Goal: Check status: Check status

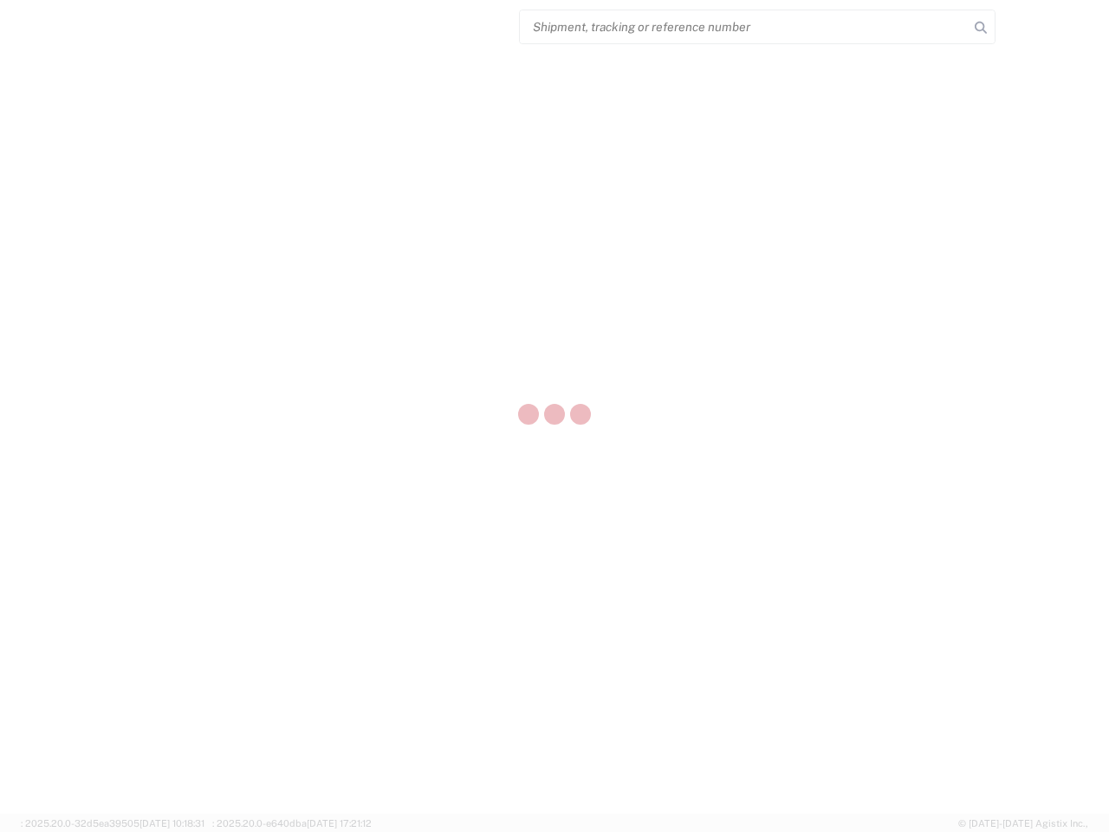
select select "US"
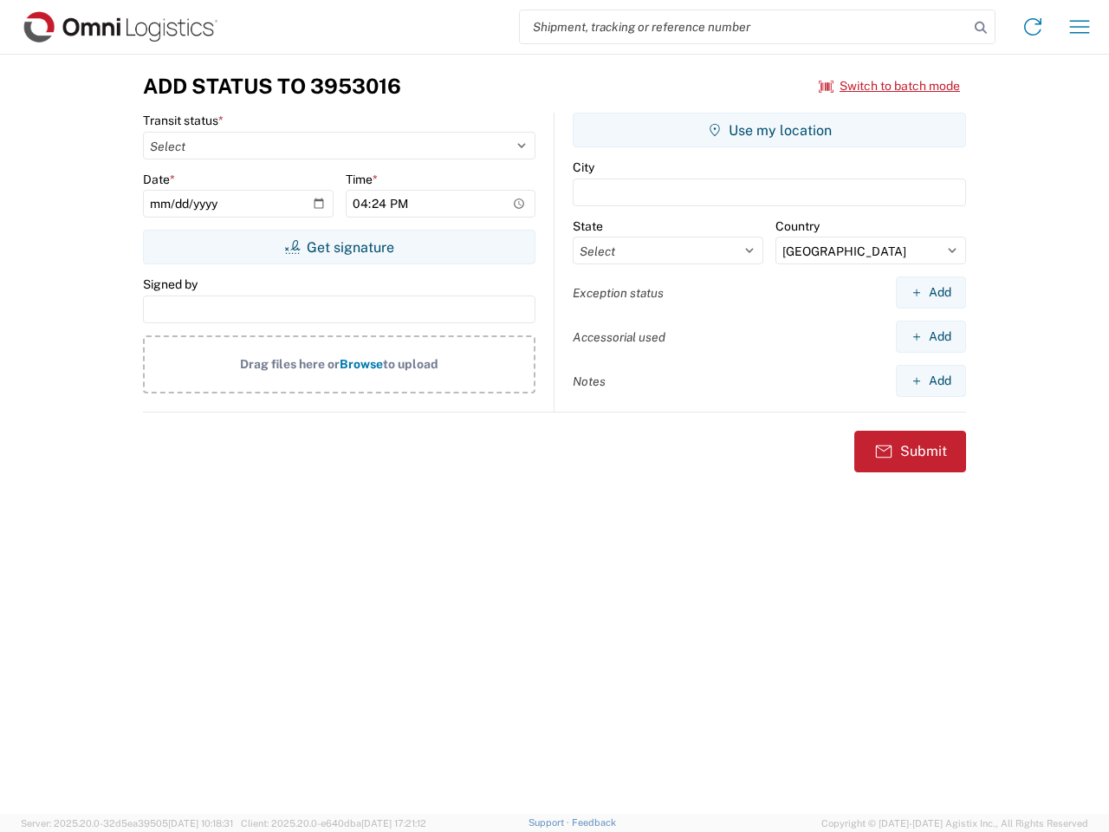
click at [744, 27] on input "search" at bounding box center [744, 26] width 449 height 33
click at [981, 28] on icon at bounding box center [981, 28] width 24 height 24
click at [1033, 27] on icon at bounding box center [1033, 27] width 28 height 28
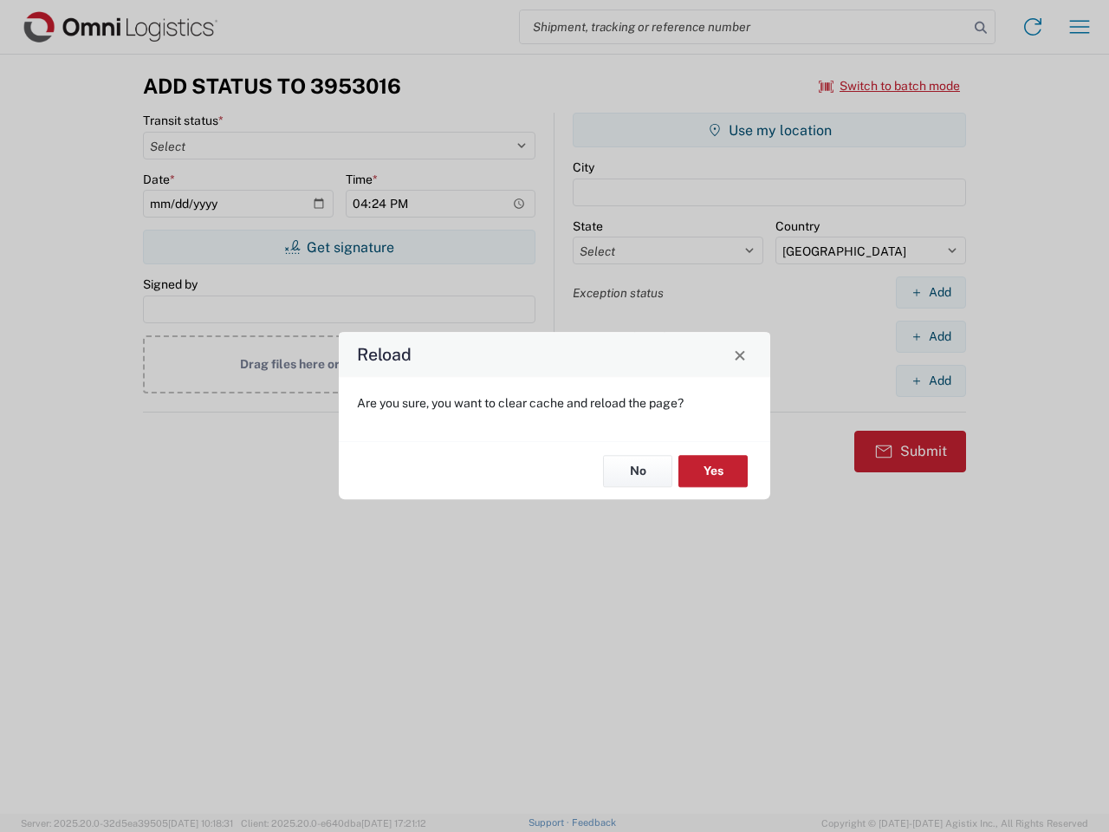
click at [1080, 27] on div "Reload Are you sure, you want to clear cache and reload the page? No Yes" at bounding box center [554, 416] width 1109 height 832
click at [890, 86] on div "Reload Are you sure, you want to clear cache and reload the page? No Yes" at bounding box center [554, 416] width 1109 height 832
click at [339, 247] on div "Reload Are you sure, you want to clear cache and reload the page? No Yes" at bounding box center [554, 416] width 1109 height 832
click at [770, 130] on div "Reload Are you sure, you want to clear cache and reload the page? No Yes" at bounding box center [554, 416] width 1109 height 832
click at [931, 292] on div "Reload Are you sure, you want to clear cache and reload the page? No Yes" at bounding box center [554, 416] width 1109 height 832
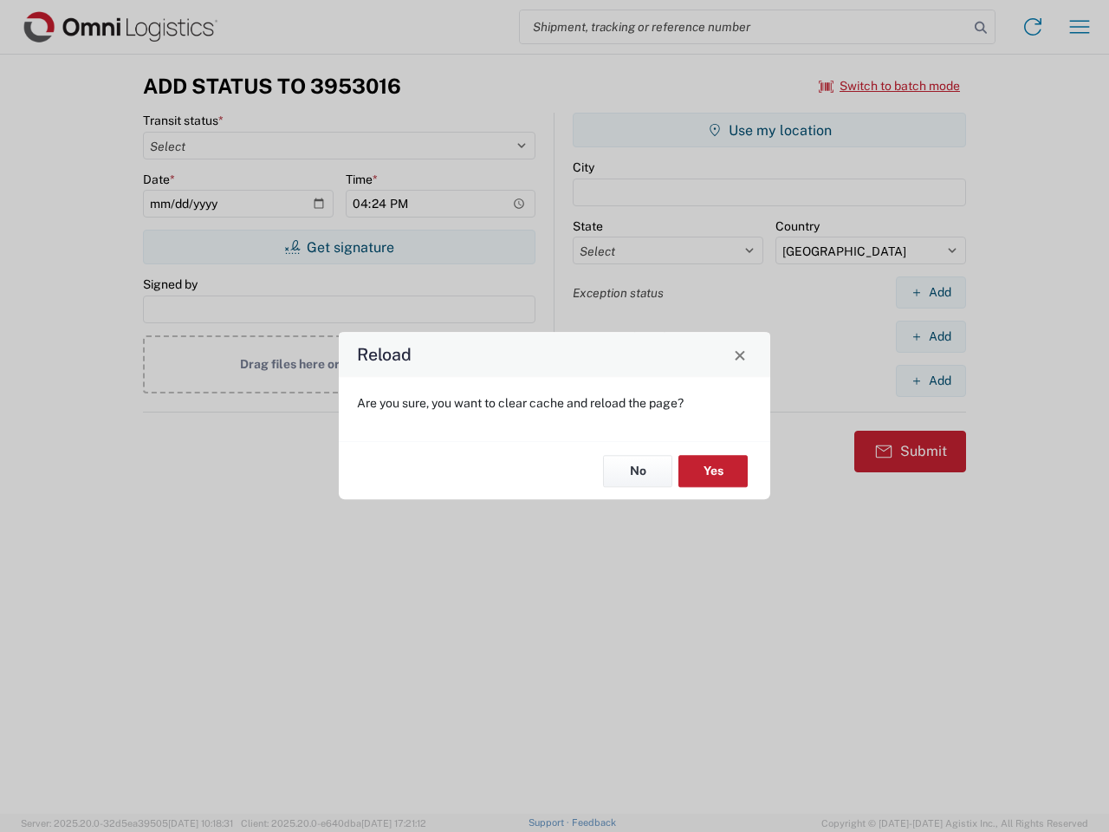
click at [931, 336] on div "Reload Are you sure, you want to clear cache and reload the page? No Yes" at bounding box center [554, 416] width 1109 height 832
click at [931, 380] on div "Reload Are you sure, you want to clear cache and reload the page? No Yes" at bounding box center [554, 416] width 1109 height 832
